Goal: Task Accomplishment & Management: Manage account settings

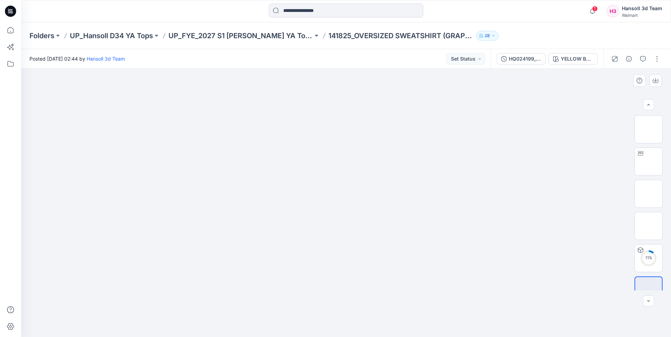
scroll to position [14, 0]
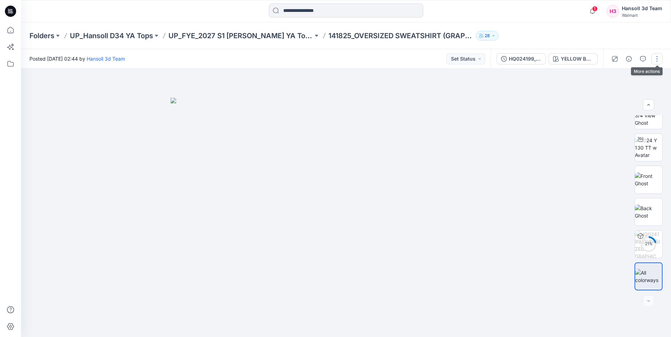
click at [658, 60] on button "button" at bounding box center [656, 58] width 11 height 11
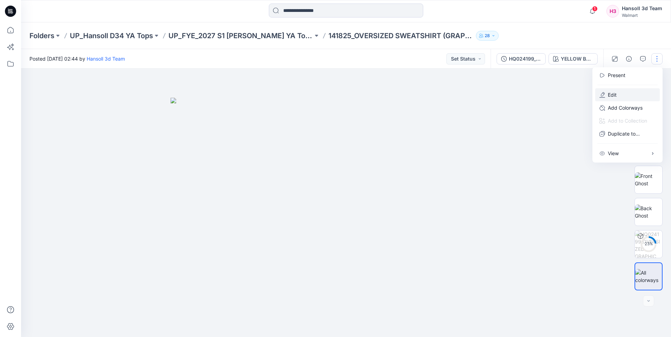
click at [628, 93] on button "Edit" at bounding box center [627, 94] width 65 height 13
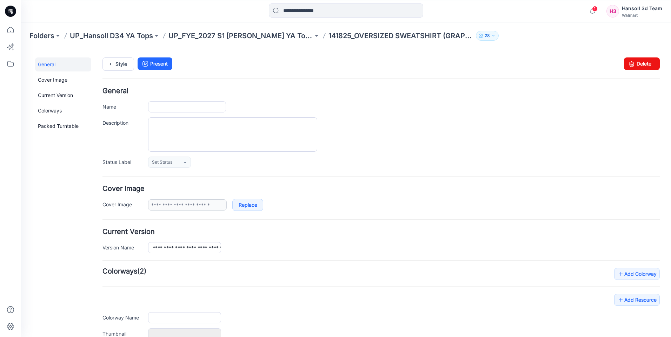
type input "**********"
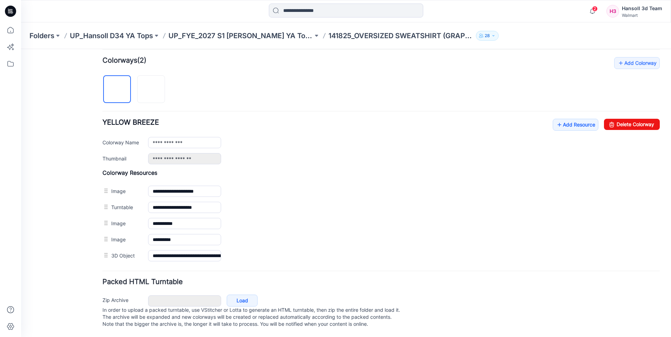
scroll to position [218, 0]
click at [562, 119] on link "Add Resource" at bounding box center [576, 125] width 46 height 12
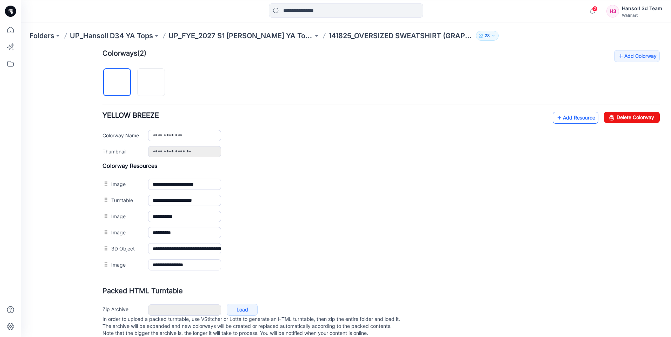
click at [557, 113] on link "Add Resource" at bounding box center [576, 118] width 46 height 12
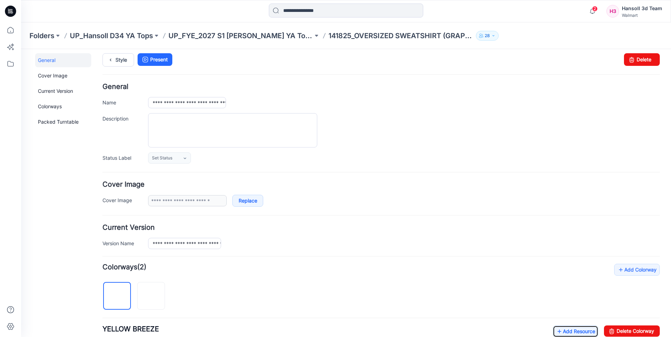
scroll to position [0, 0]
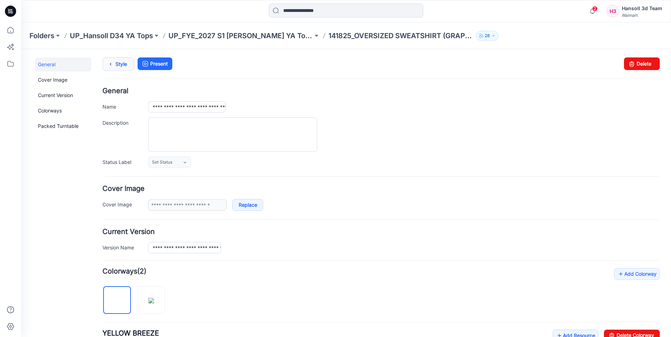
click at [111, 65] on icon at bounding box center [111, 64] width 10 height 13
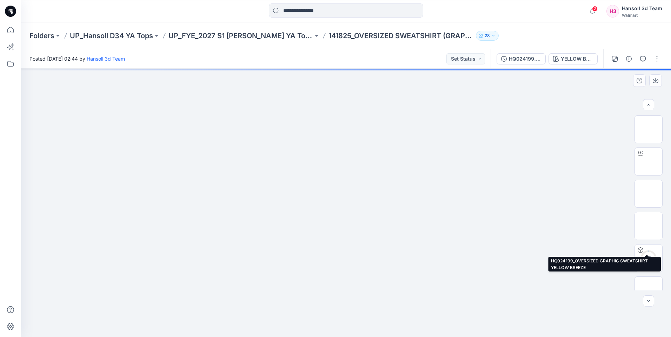
scroll to position [79, 0]
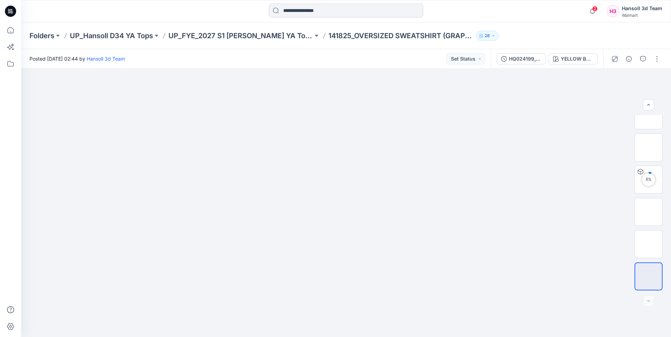
click at [478, 65] on div "Posted [DATE] 02:44 by [PERSON_NAME] 3d Team Set Status" at bounding box center [255, 58] width 469 height 19
click at [478, 60] on button "Set Status" at bounding box center [465, 58] width 39 height 11
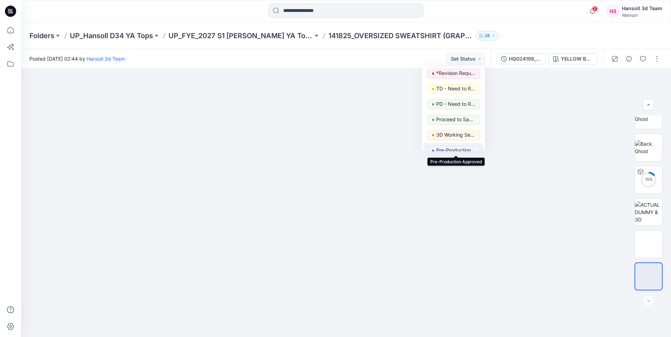
click at [457, 147] on p "Pre-Production Approved" at bounding box center [455, 150] width 39 height 9
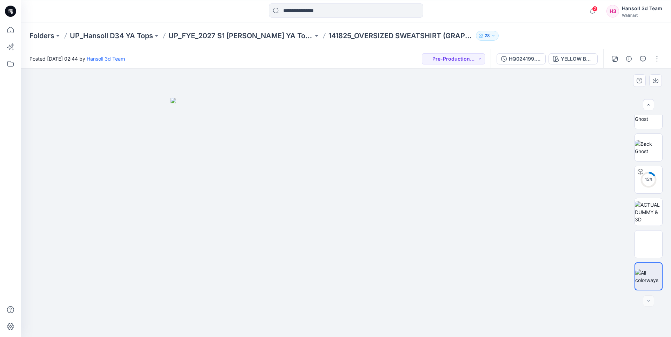
click at [542, 153] on div at bounding box center [346, 203] width 650 height 269
